Goal: Task Accomplishment & Management: Use online tool/utility

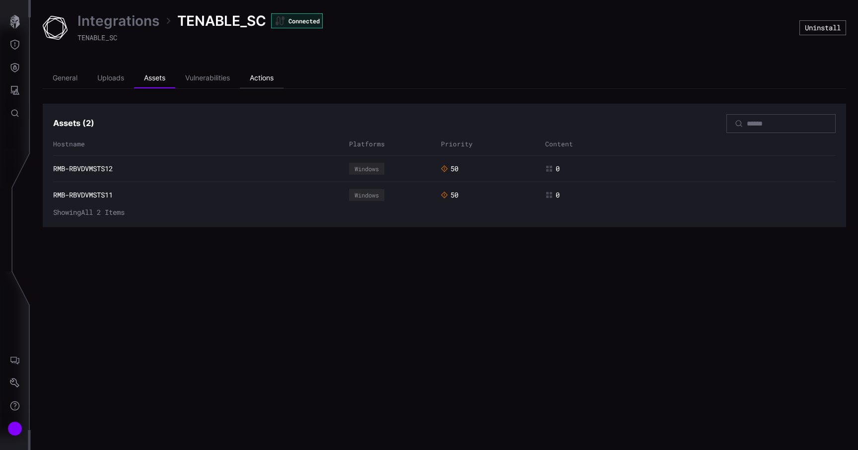
click at [276, 81] on li "Actions" at bounding box center [262, 78] width 44 height 20
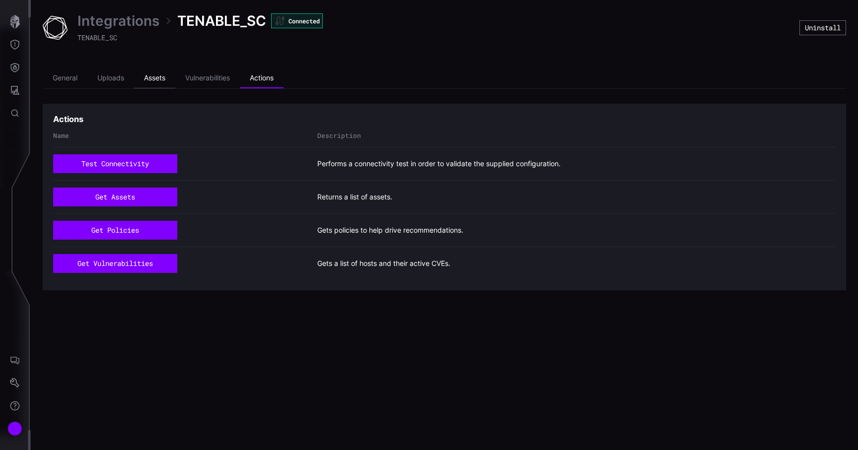
click at [145, 76] on li "Assets" at bounding box center [154, 78] width 41 height 20
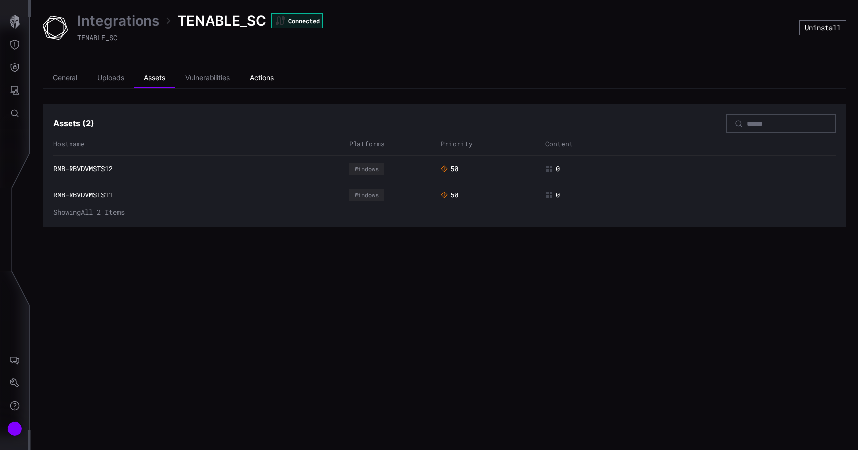
click at [259, 81] on li "Actions" at bounding box center [262, 78] width 44 height 20
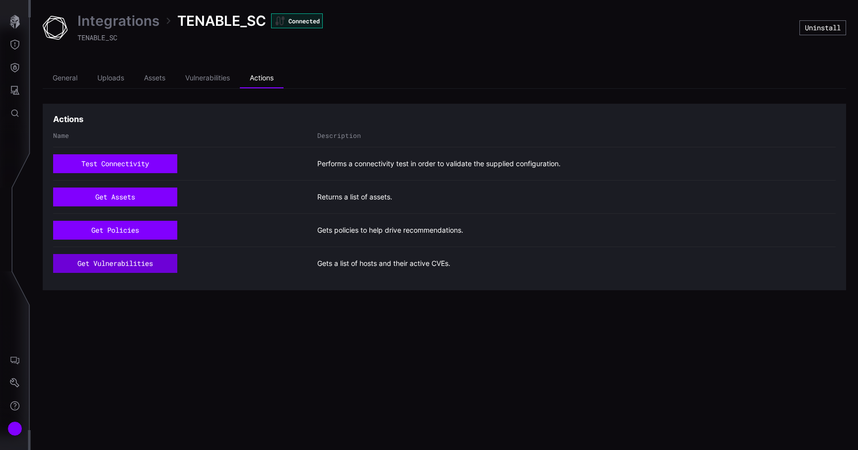
click at [123, 270] on button "get vulnerabilities" at bounding box center [115, 263] width 124 height 19
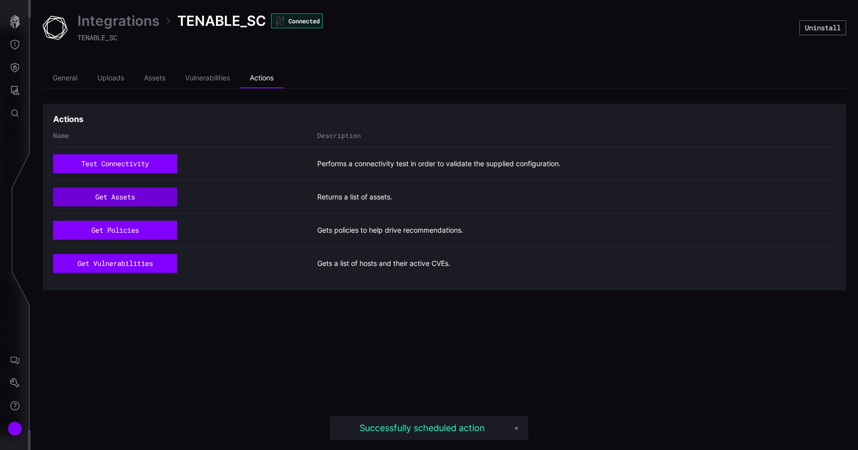
click at [121, 203] on button "get assets" at bounding box center [115, 197] width 124 height 19
